Goal: Task Accomplishment & Management: Use online tool/utility

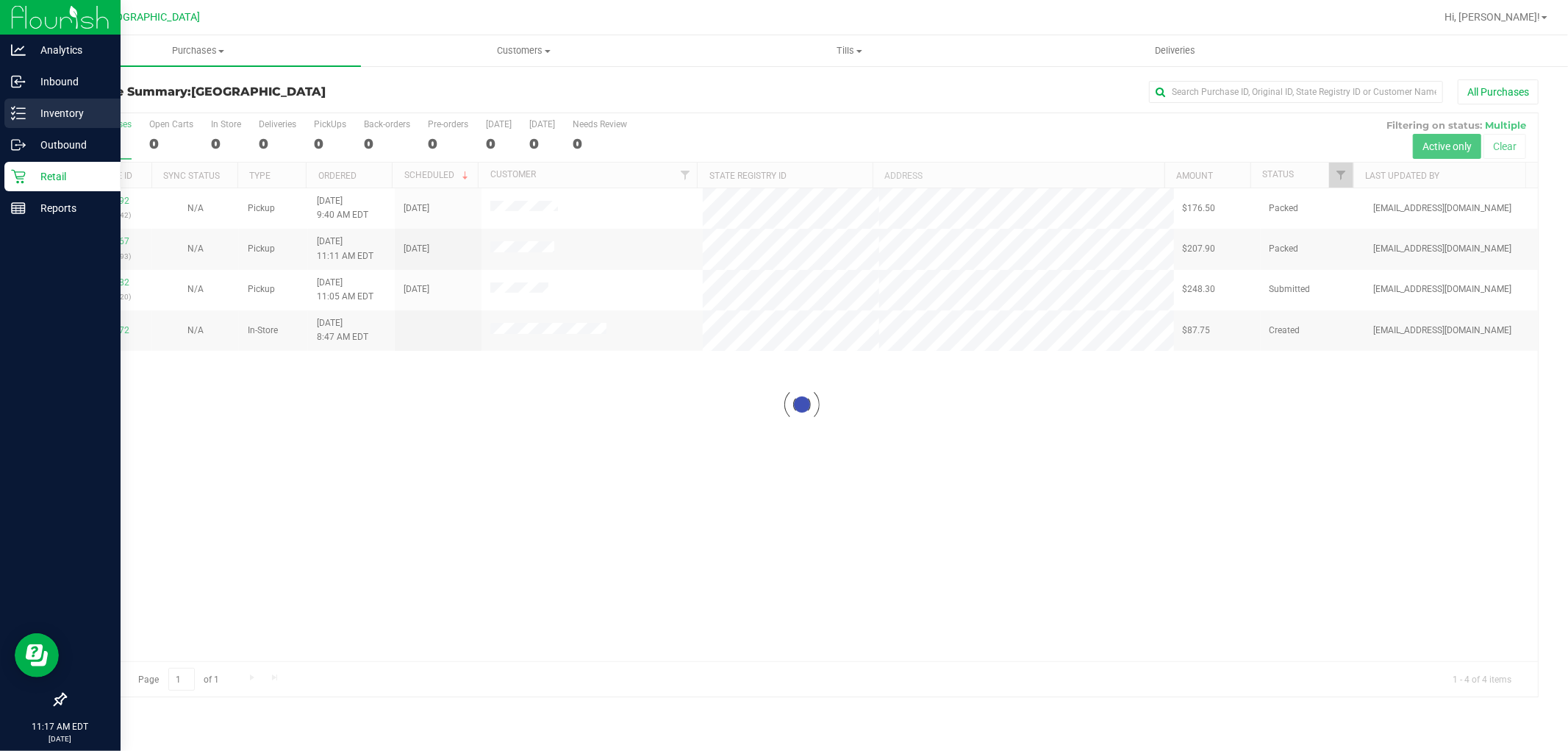
click at [67, 108] on p "Inventory" at bounding box center [69, 113] width 88 height 17
click at [30, 118] on p "Inventory" at bounding box center [69, 113] width 88 height 17
click at [19, 105] on div "Inventory" at bounding box center [63, 113] width 117 height 29
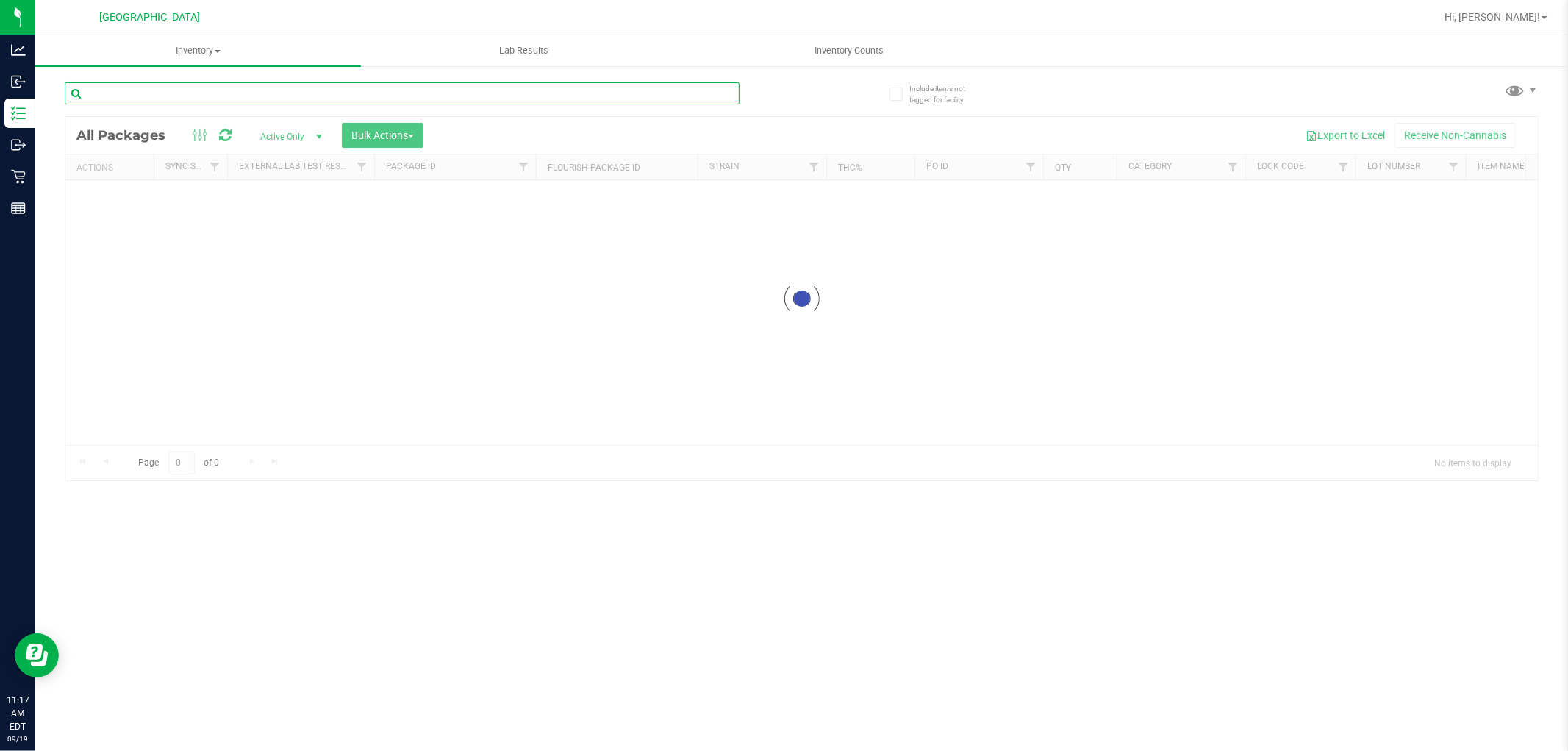
click at [218, 92] on input "text" at bounding box center [402, 93] width 675 height 22
type input "2062218560519153"
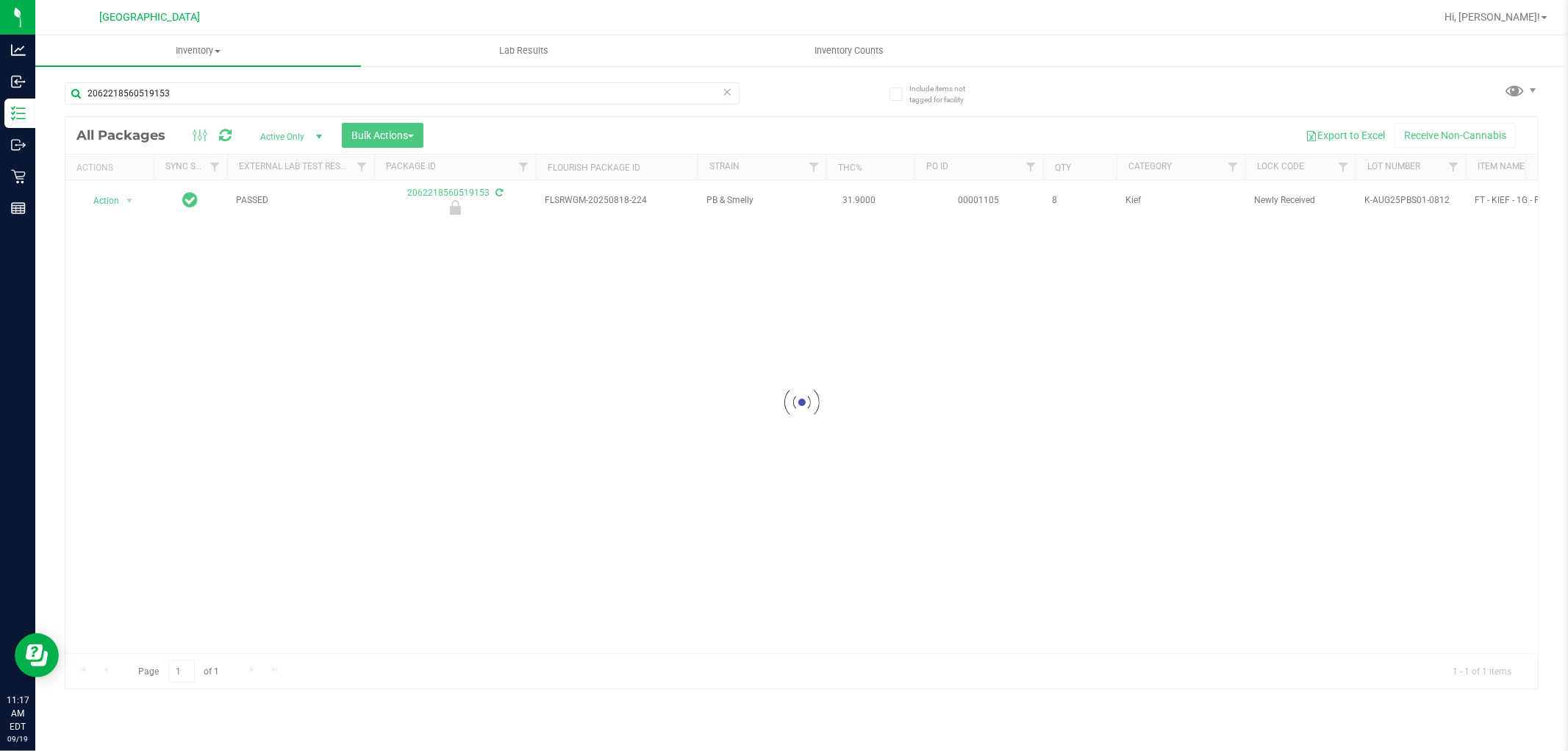
click at [119, 204] on div at bounding box center [802, 402] width 1472 height 571
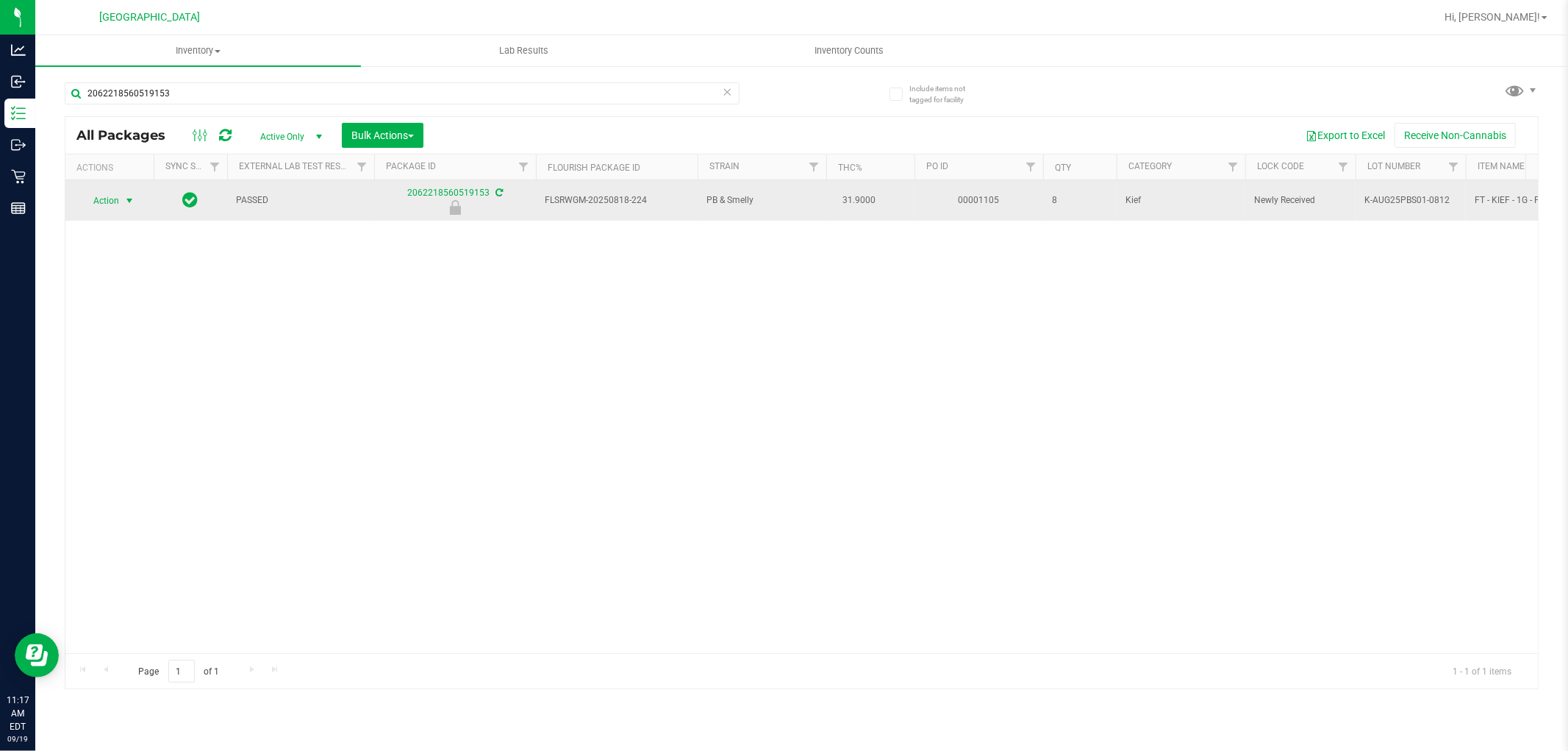
click at [129, 204] on span "select" at bounding box center [129, 201] width 12 height 12
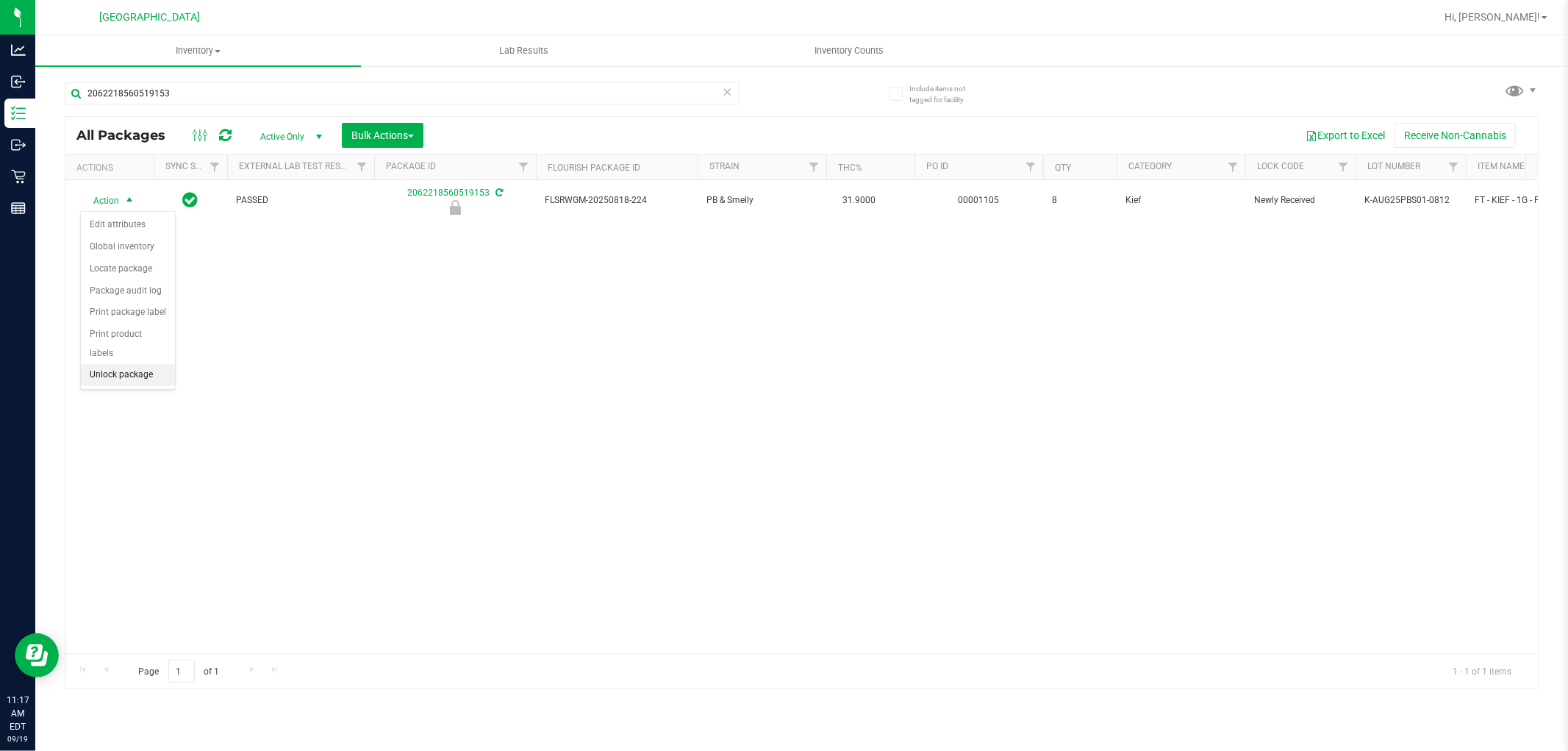
click at [154, 379] on li "Unlock package" at bounding box center [128, 375] width 94 height 22
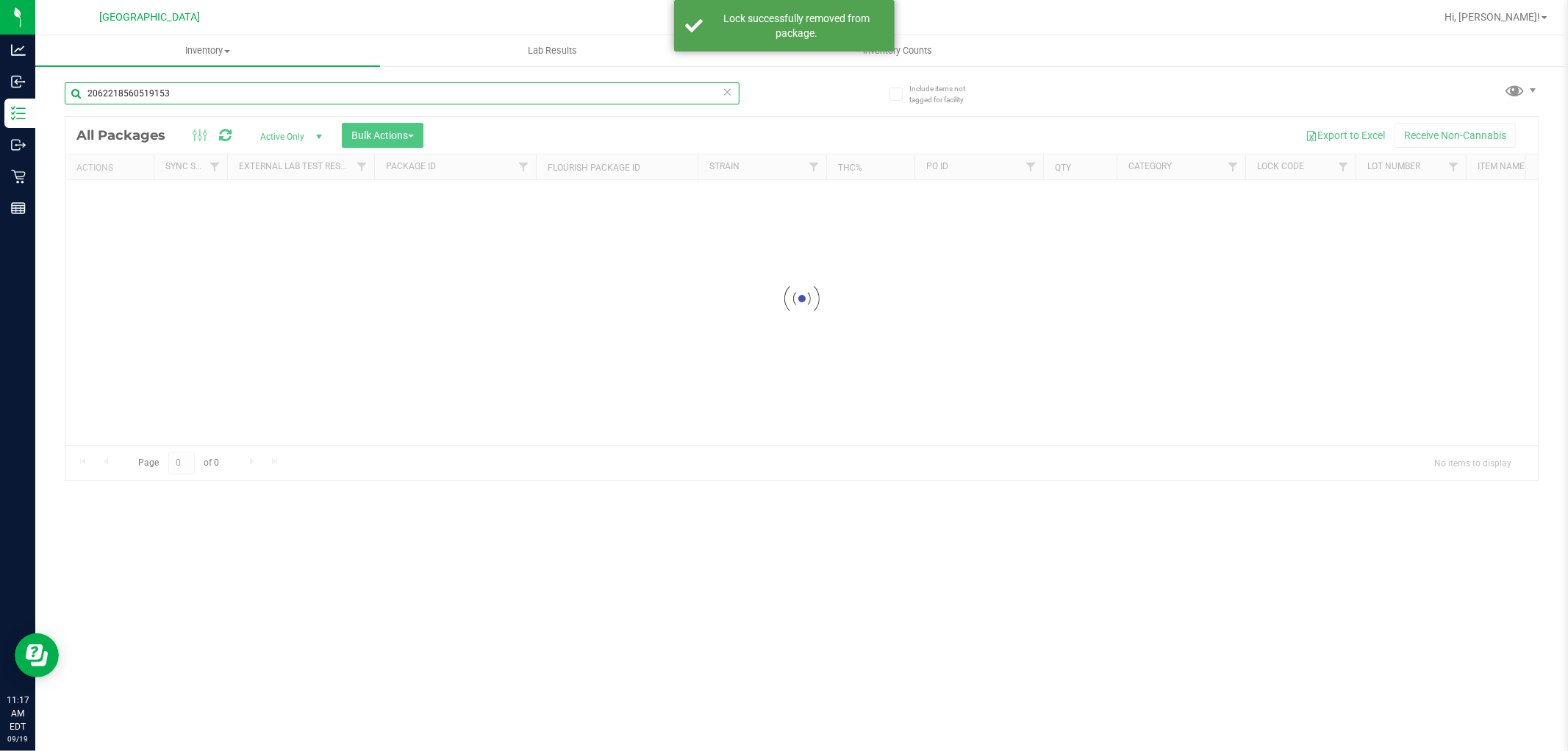
click at [257, 96] on input "2062218560519153" at bounding box center [402, 93] width 675 height 22
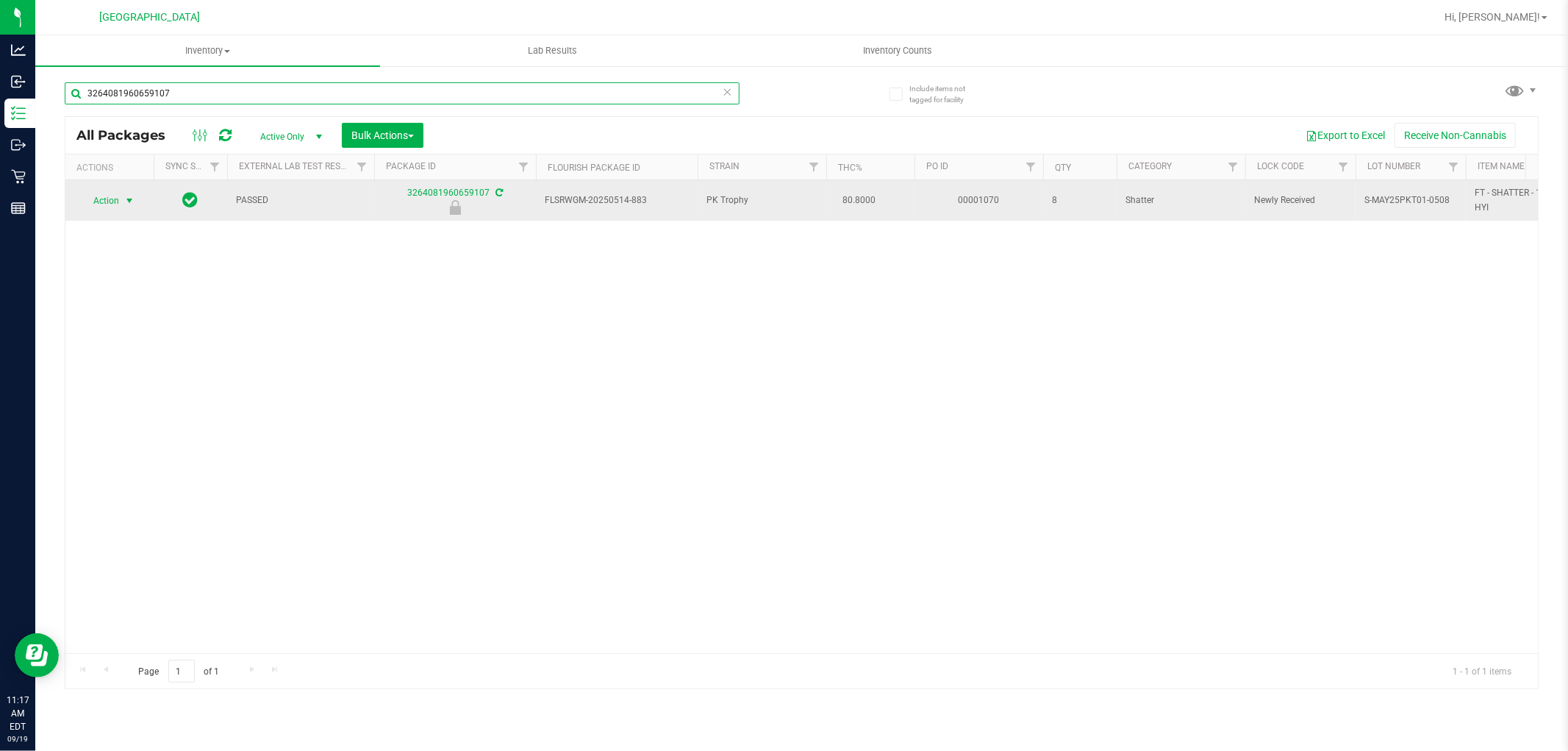
type input "3264081960659107"
click at [124, 204] on span "select" at bounding box center [129, 201] width 12 height 12
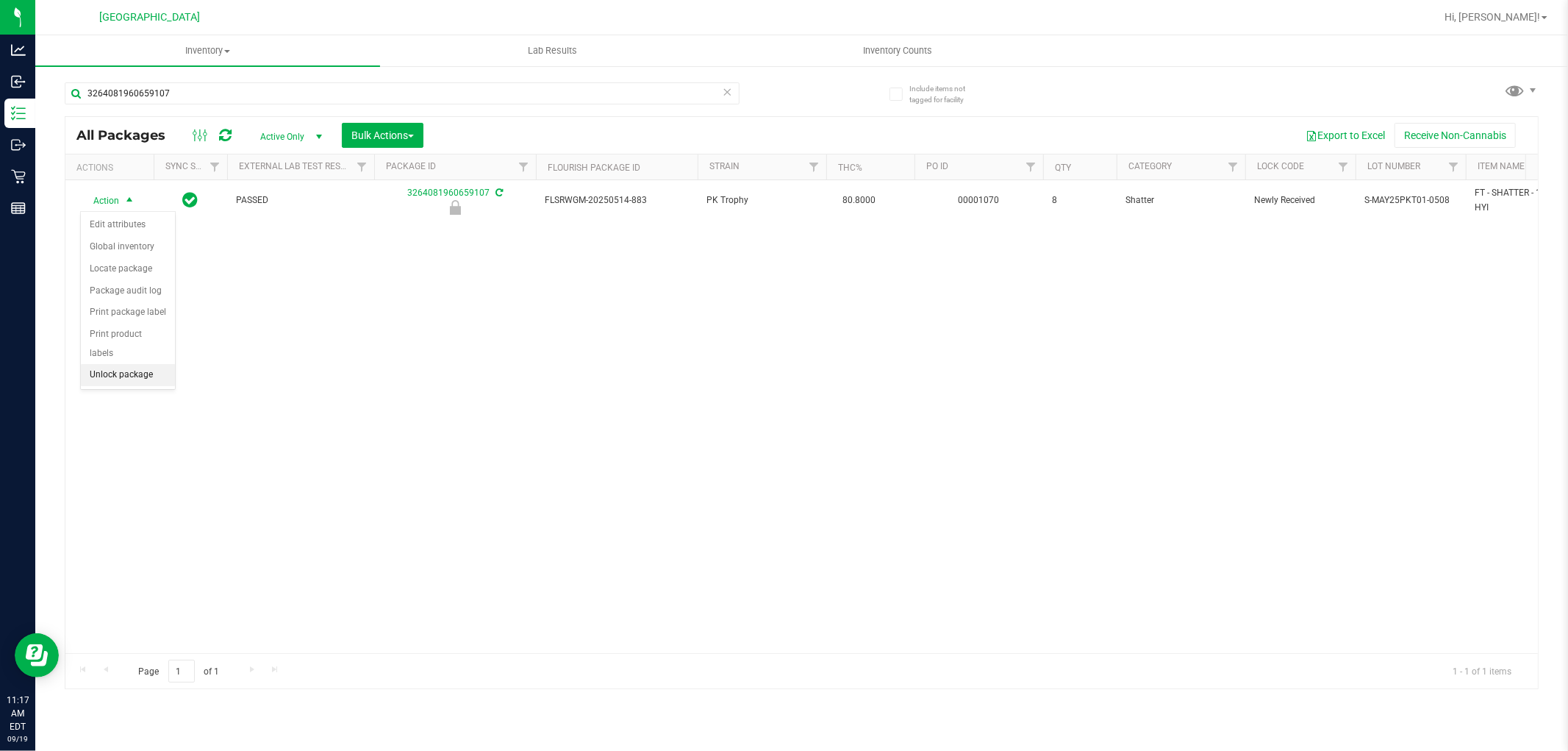
click at [126, 377] on li "Unlock package" at bounding box center [128, 375] width 94 height 22
